Goal: Transaction & Acquisition: Purchase product/service

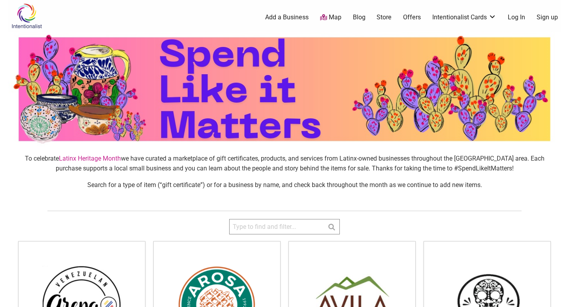
click at [34, 24] on img at bounding box center [27, 16] width 38 height 26
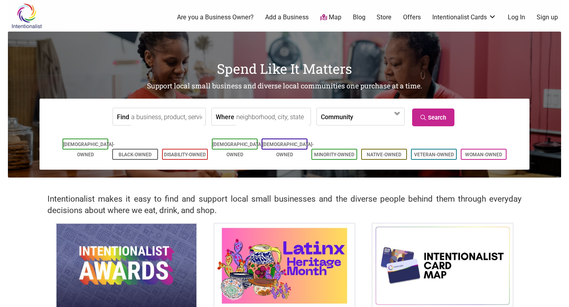
click at [316, 198] on h2 "Intentionalist makes it easy to find and support local small businesses and the…" at bounding box center [284, 205] width 474 height 23
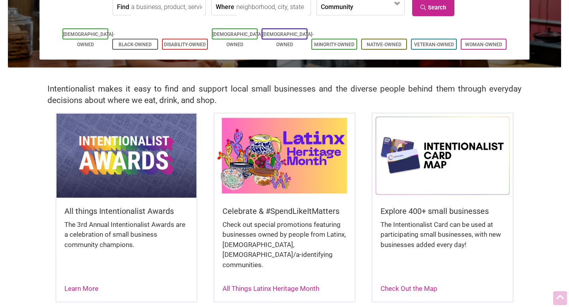
scroll to position [209, 0]
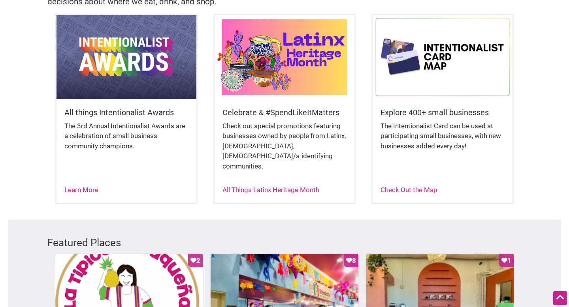
click at [430, 60] on img at bounding box center [443, 57] width 140 height 84
click at [418, 186] on link "Check Out the Map" at bounding box center [408, 190] width 57 height 8
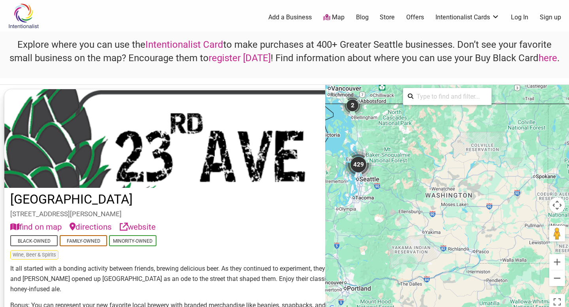
drag, startPoint x: 482, startPoint y: 260, endPoint x: 362, endPoint y: 212, distance: 129.3
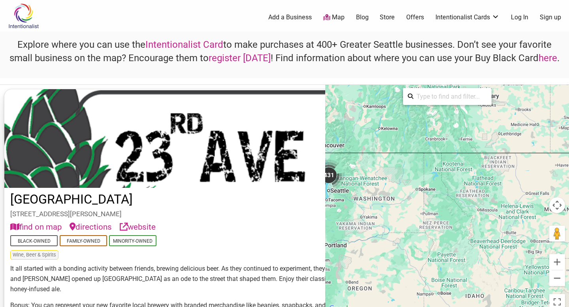
drag, startPoint x: 536, startPoint y: 267, endPoint x: 435, endPoint y: 235, distance: 105.7
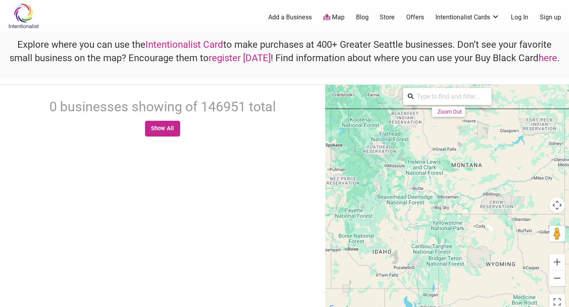
drag, startPoint x: 435, startPoint y: 235, endPoint x: 367, endPoint y: 211, distance: 72.0
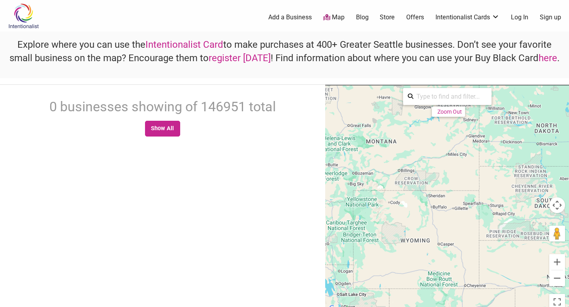
drag, startPoint x: 514, startPoint y: 245, endPoint x: 413, endPoint y: 221, distance: 104.0
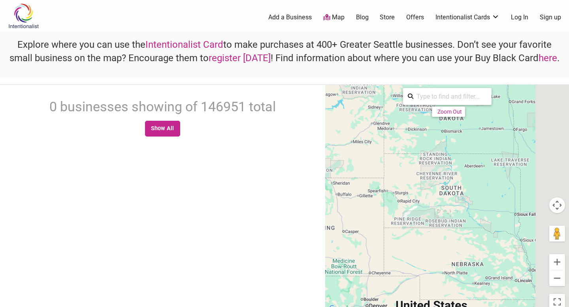
drag, startPoint x: 413, startPoint y: 221, endPoint x: 318, endPoint y: 207, distance: 95.4
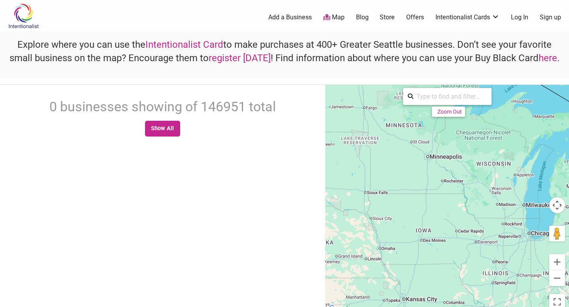
drag, startPoint x: 509, startPoint y: 218, endPoint x: 414, endPoint y: 196, distance: 97.6
click at [444, 113] on div "Zoom Out" at bounding box center [449, 112] width 24 height 6
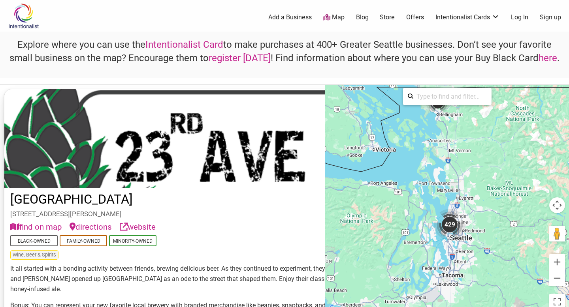
click at [444, 114] on div "2" at bounding box center [438, 103] width 24 height 24
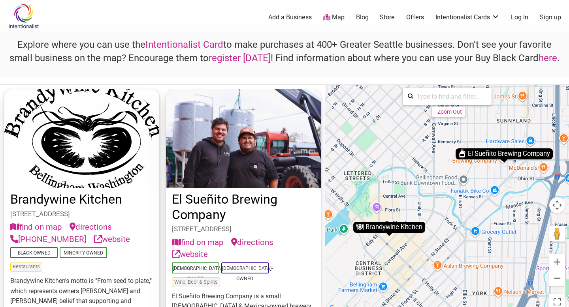
click at [444, 113] on div "Zoom Out" at bounding box center [449, 112] width 24 height 6
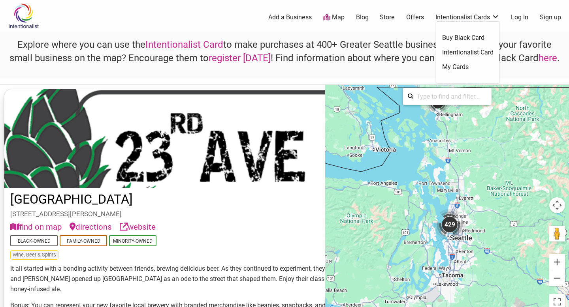
click at [460, 37] on link "Buy Black Card" at bounding box center [467, 38] width 51 height 9
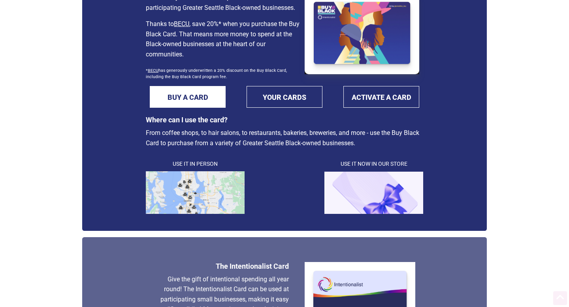
scroll to position [146, 0]
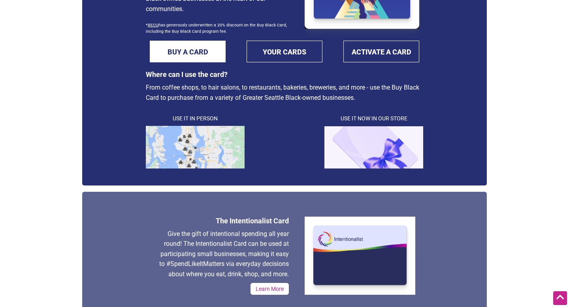
click at [364, 147] on img at bounding box center [373, 147] width 99 height 43
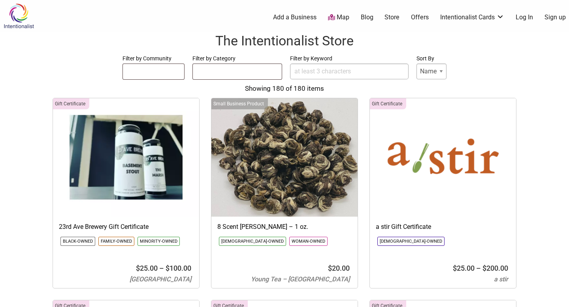
select select
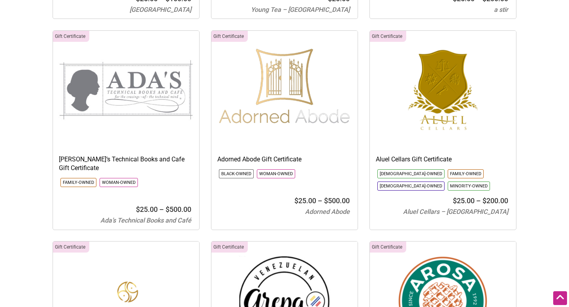
scroll to position [287, 0]
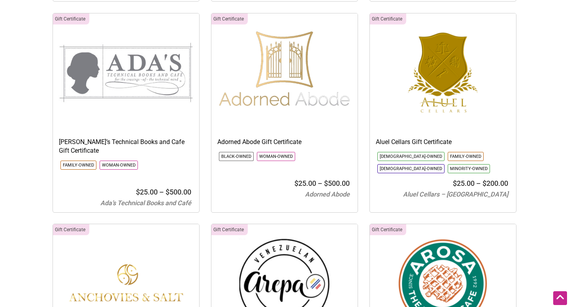
click at [266, 93] on img at bounding box center [284, 72] width 146 height 119
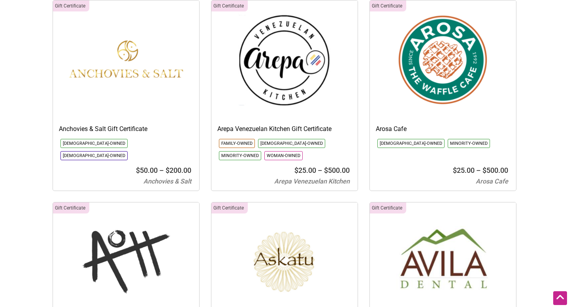
scroll to position [510, 0]
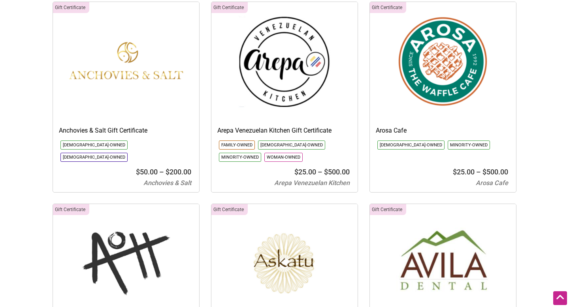
click at [124, 62] on img at bounding box center [126, 61] width 146 height 119
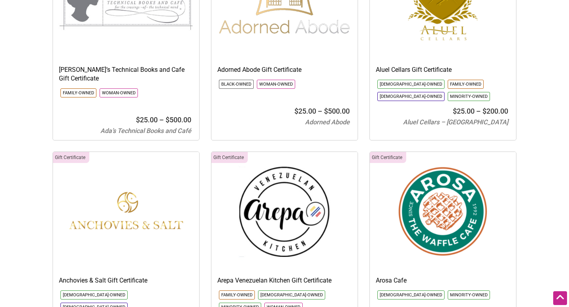
scroll to position [0, 0]
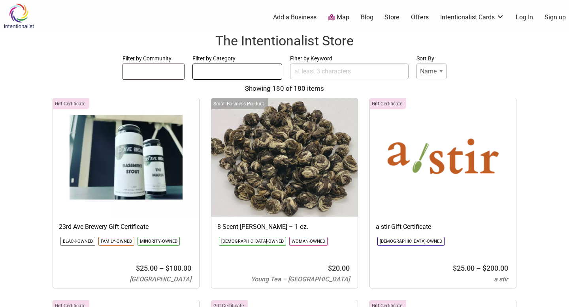
click at [205, 67] on ul at bounding box center [237, 70] width 89 height 13
click at [143, 75] on ul at bounding box center [153, 70] width 61 height 13
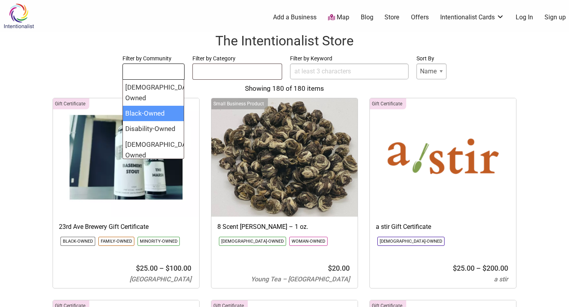
select select "1598"
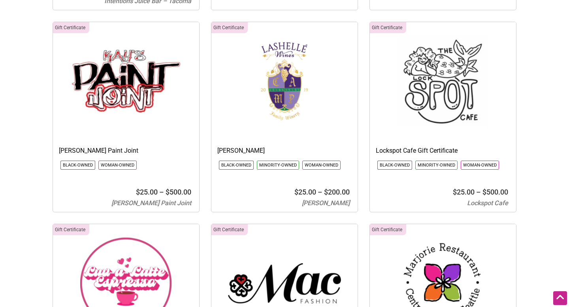
scroll to position [1300, 0]
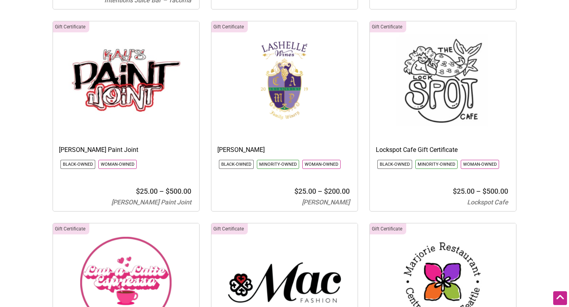
click at [443, 104] on img at bounding box center [443, 80] width 146 height 119
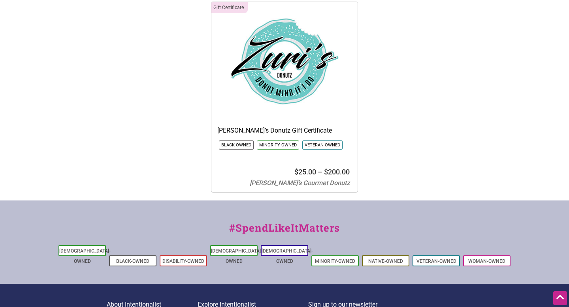
scroll to position [3390, 0]
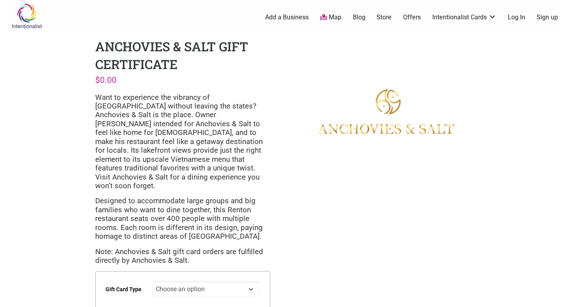
click at [366, 124] on img at bounding box center [386, 112] width 175 height 149
